Goal: Transaction & Acquisition: Purchase product/service

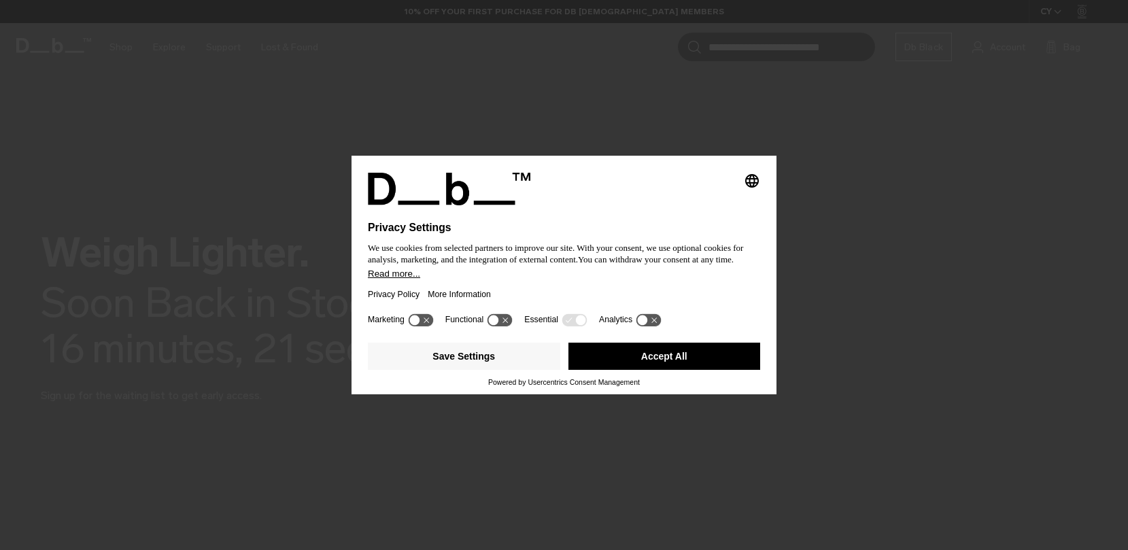
click at [568, 286] on div "Privacy Policy More Information" at bounding box center [564, 294] width 392 height 31
click at [673, 367] on button "Accept All" at bounding box center [664, 356] width 192 height 27
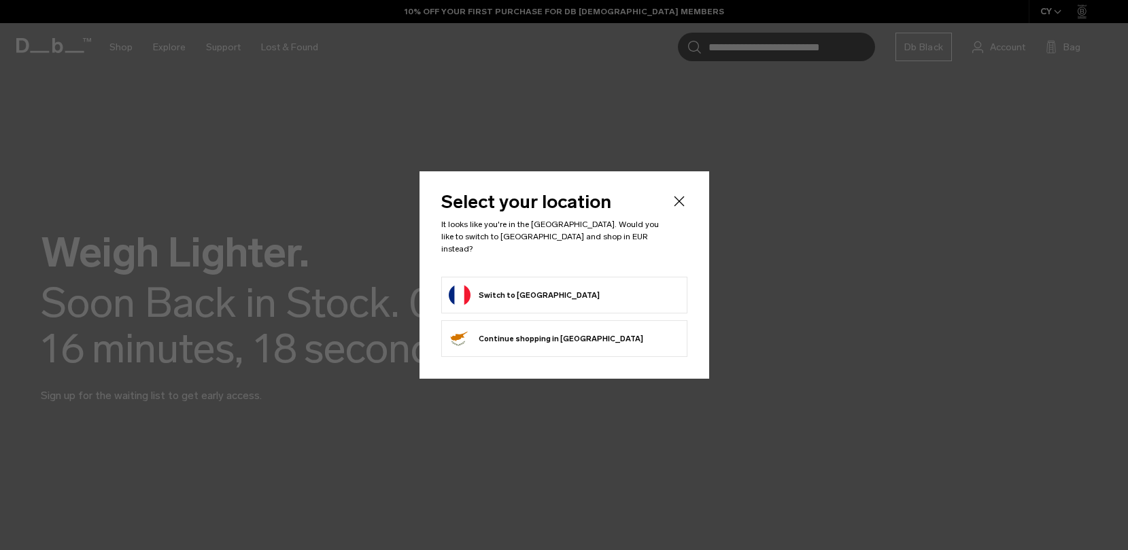
click at [582, 288] on form "Switch to France" at bounding box center [564, 295] width 231 height 22
click at [482, 294] on button "Switch to France" at bounding box center [524, 295] width 151 height 22
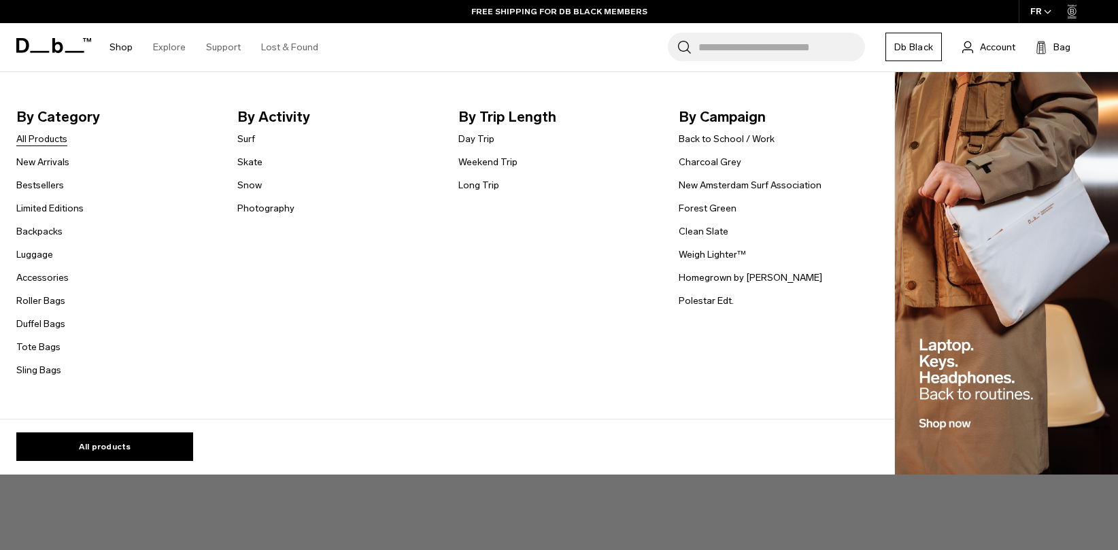
click at [58, 139] on link "All Products" at bounding box center [41, 139] width 51 height 14
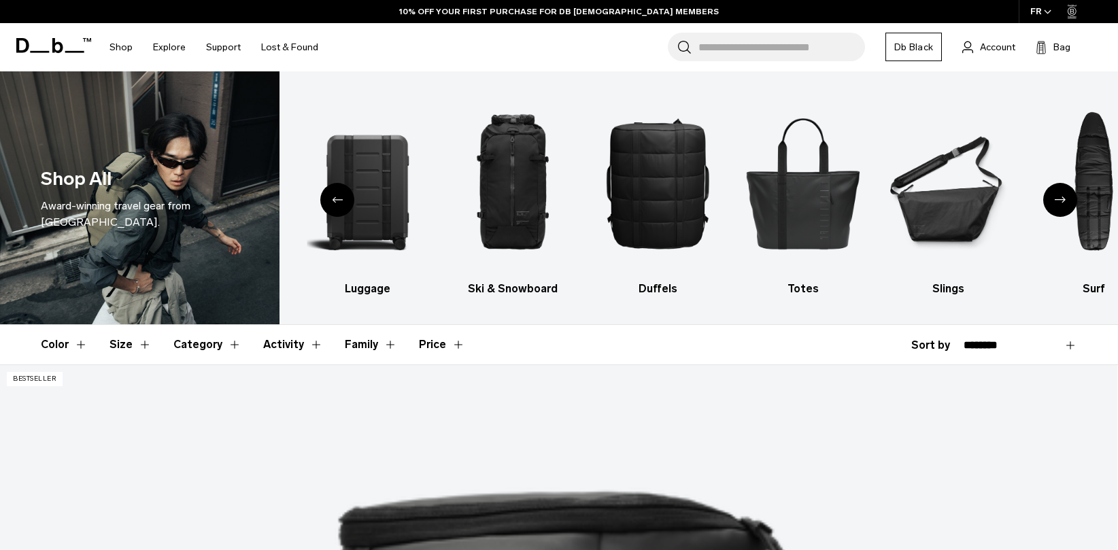
click at [334, 203] on div "Previous slide" at bounding box center [337, 200] width 34 height 34
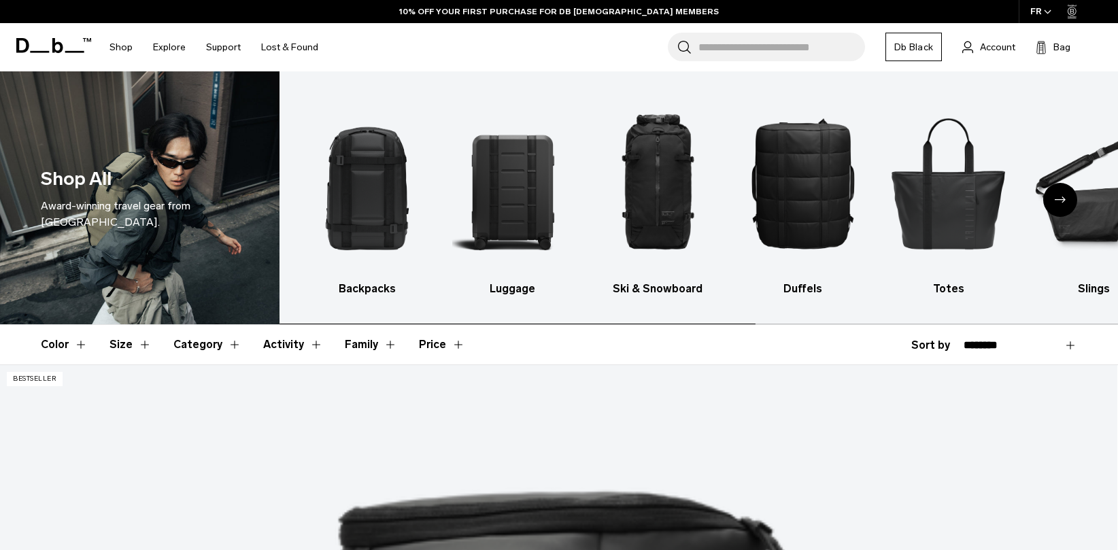
click at [334, 203] on img "1 / 10" at bounding box center [368, 183] width 122 height 182
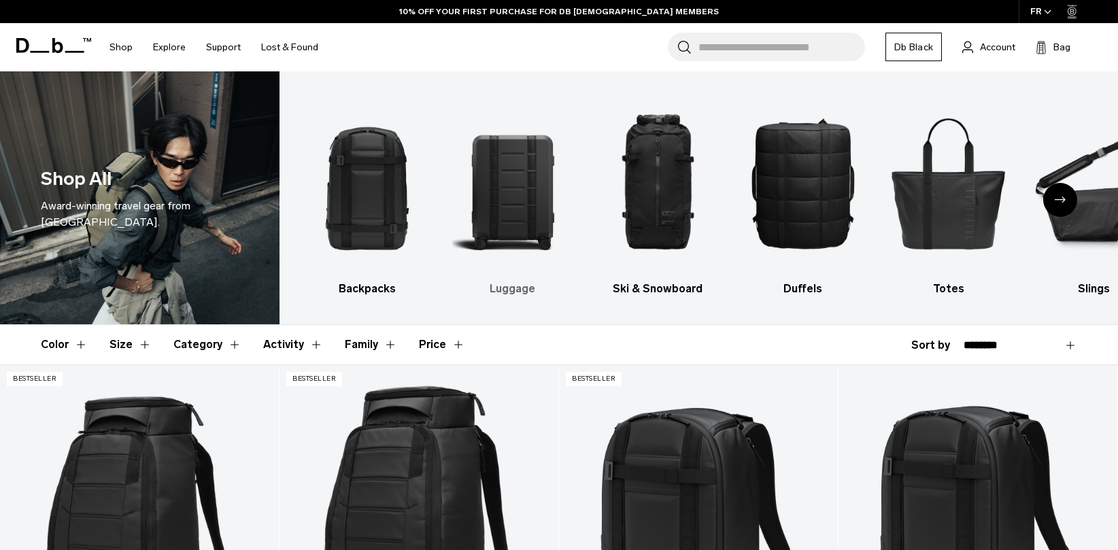
click at [528, 211] on img "2 / 10" at bounding box center [513, 183] width 122 height 182
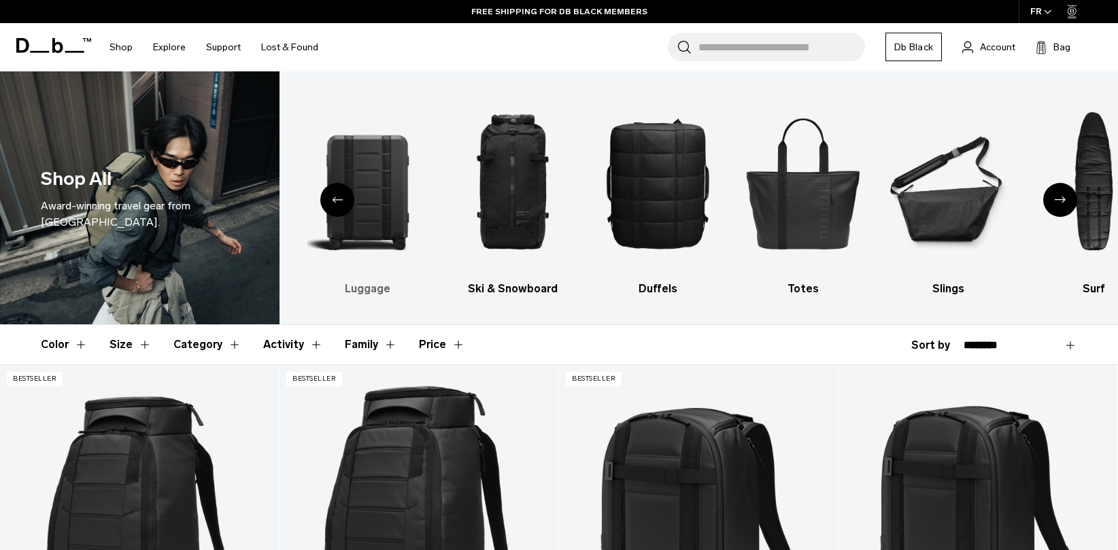
click at [360, 290] on h3 "Luggage" at bounding box center [368, 289] width 122 height 16
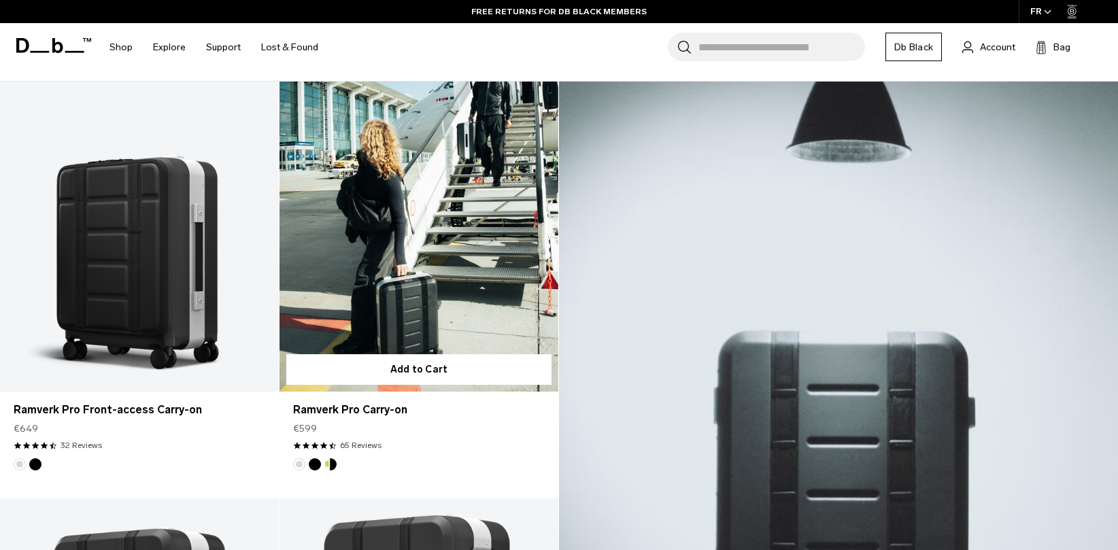
scroll to position [281, 0]
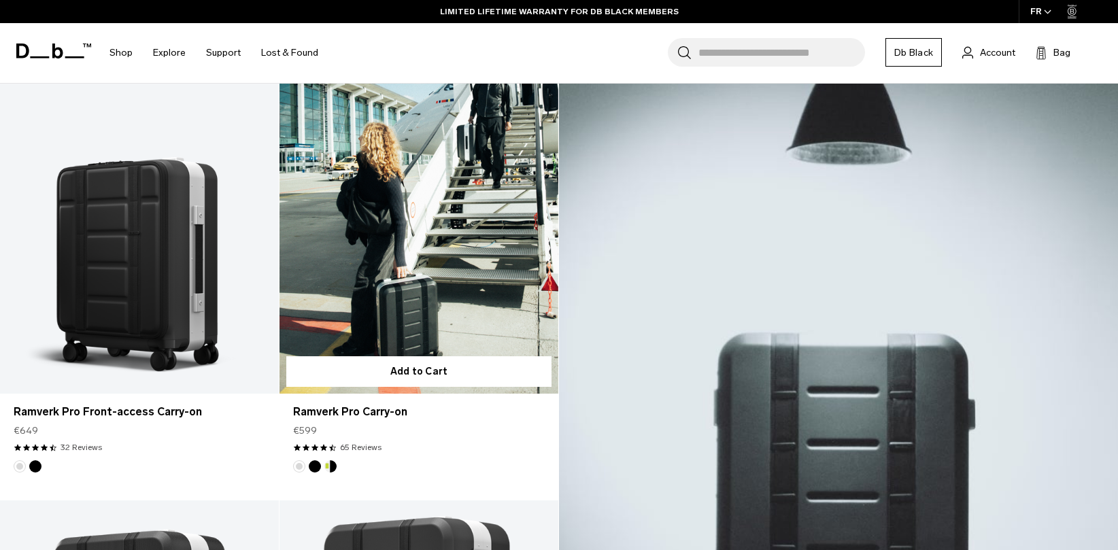
click at [418, 233] on link "Ramverk Pro Carry-on" at bounding box center [418, 239] width 279 height 310
